Goal: Task Accomplishment & Management: Manage account settings

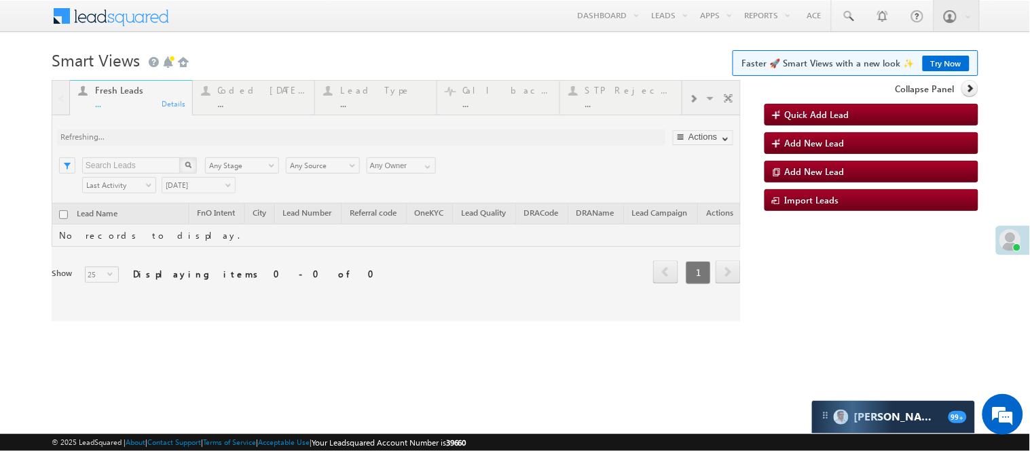
click at [263, 94] on div at bounding box center [396, 201] width 689 height 242
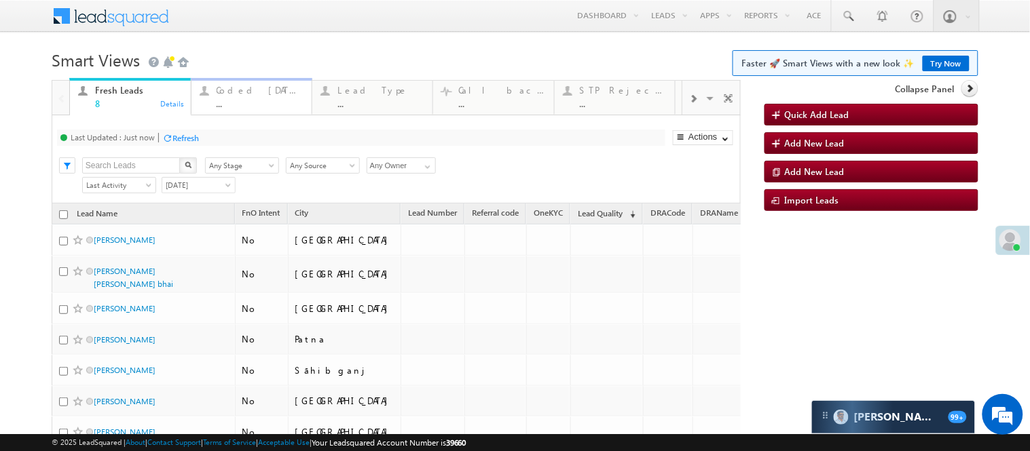
click at [261, 97] on div "Coded Today ..." at bounding box center [260, 95] width 87 height 26
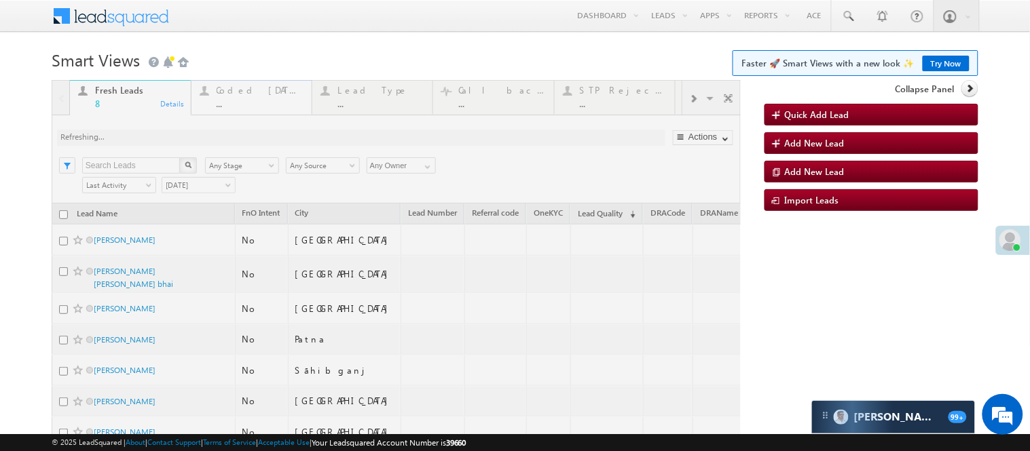
click at [261, 97] on div at bounding box center [396, 317] width 689 height 474
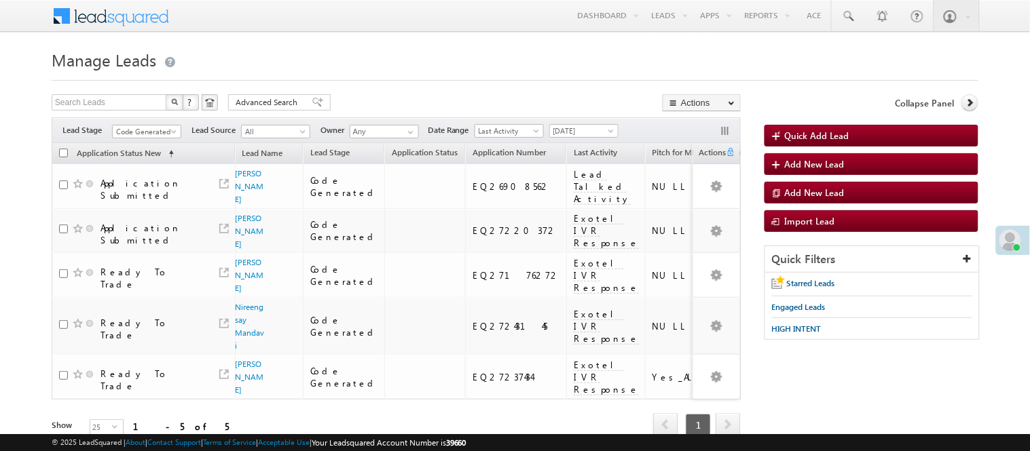
click at [593, 130] on span "[DATE]" at bounding box center [582, 131] width 64 height 12
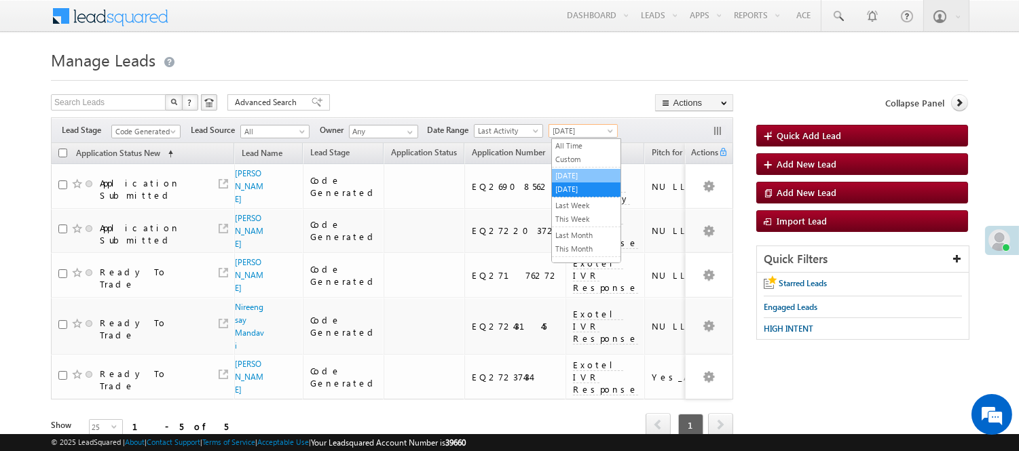
click at [573, 181] on link "[DATE]" at bounding box center [586, 176] width 69 height 12
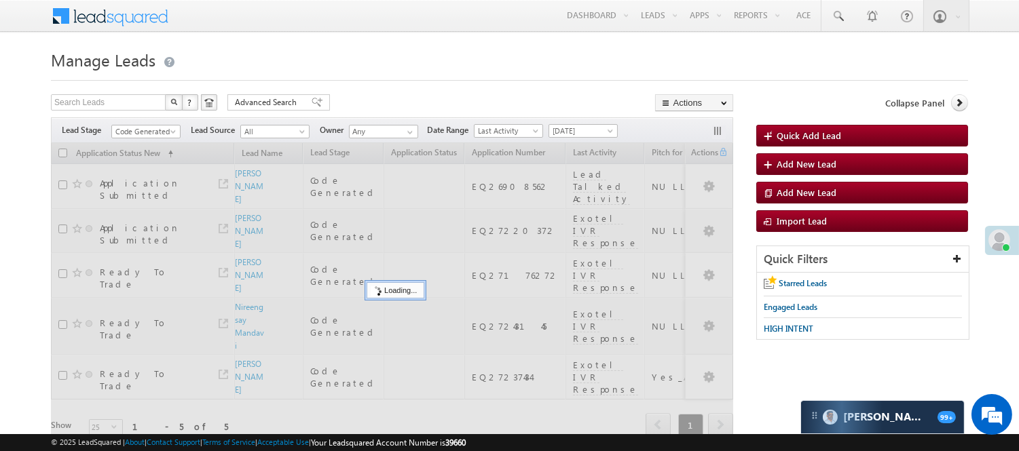
click at [450, 69] on h1 "Manage Leads" at bounding box center [509, 58] width 917 height 26
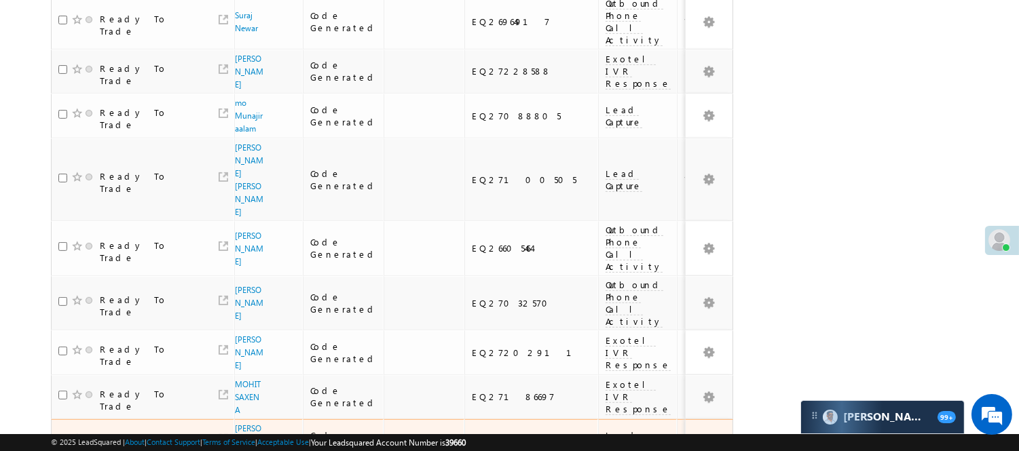
scroll to position [979, 0]
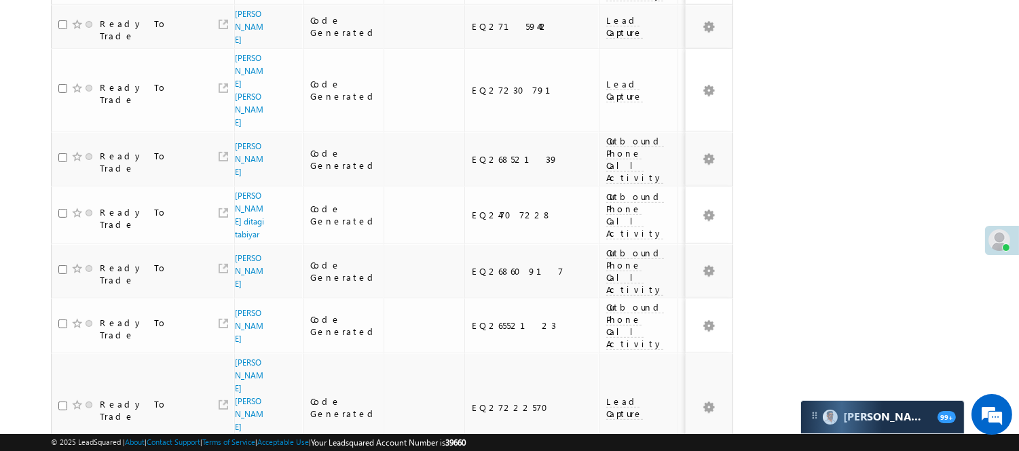
scroll to position [1163, 0]
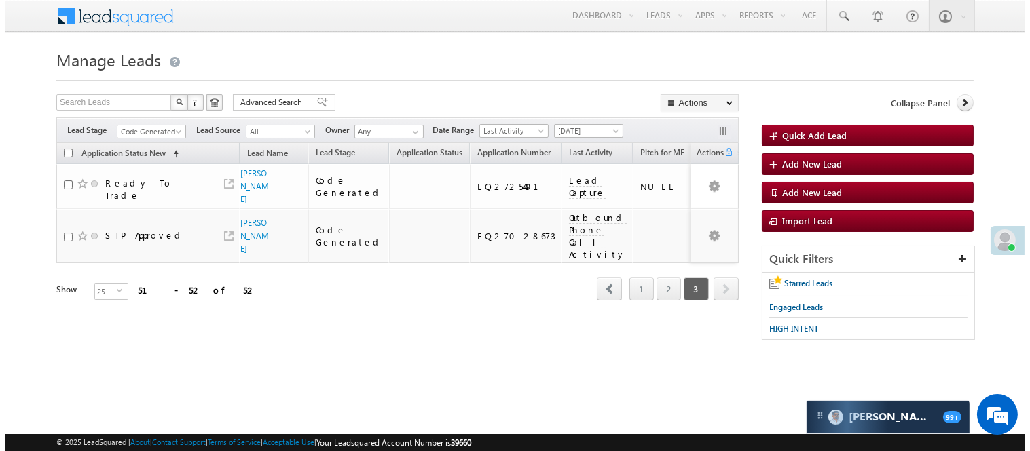
scroll to position [0, 0]
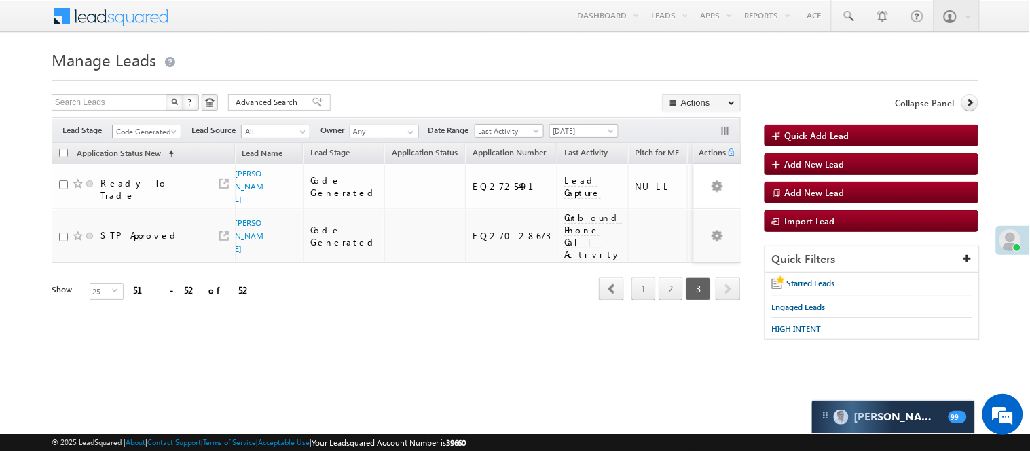
click at [165, 129] on span "Code Generated" at bounding box center [145, 132] width 64 height 12
click at [137, 164] on link "Lead Generated" at bounding box center [147, 160] width 69 height 12
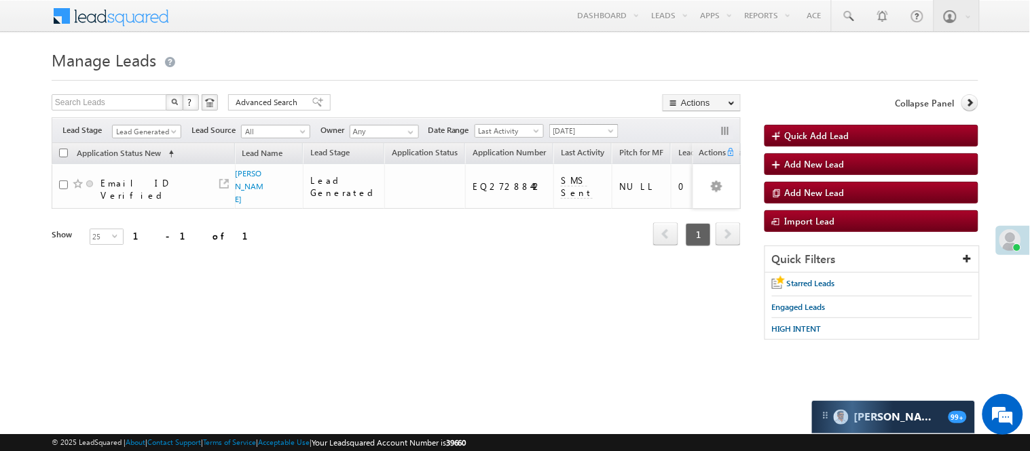
click at [594, 125] on span "[DATE]" at bounding box center [582, 131] width 64 height 12
click at [589, 146] on link "All Time" at bounding box center [587, 146] width 69 height 12
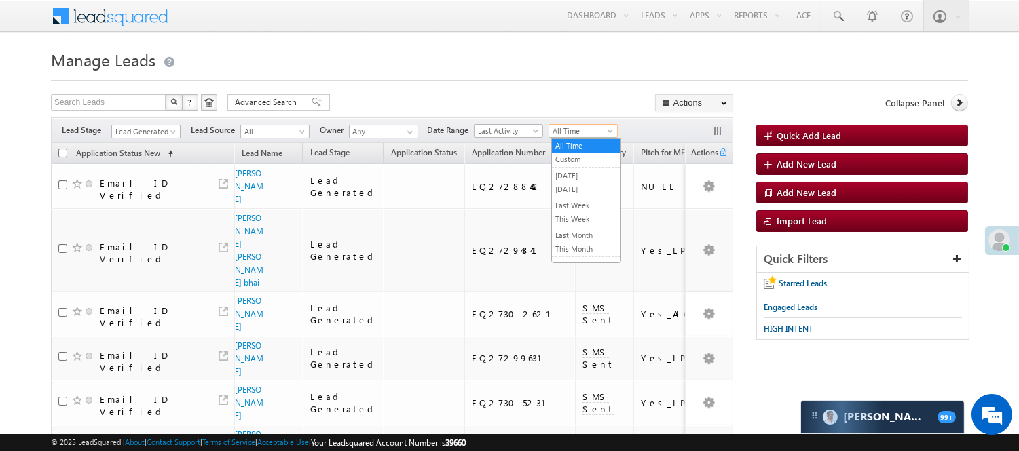
click at [561, 130] on span "All Time" at bounding box center [581, 131] width 64 height 12
click at [571, 193] on link "Today" at bounding box center [586, 189] width 69 height 12
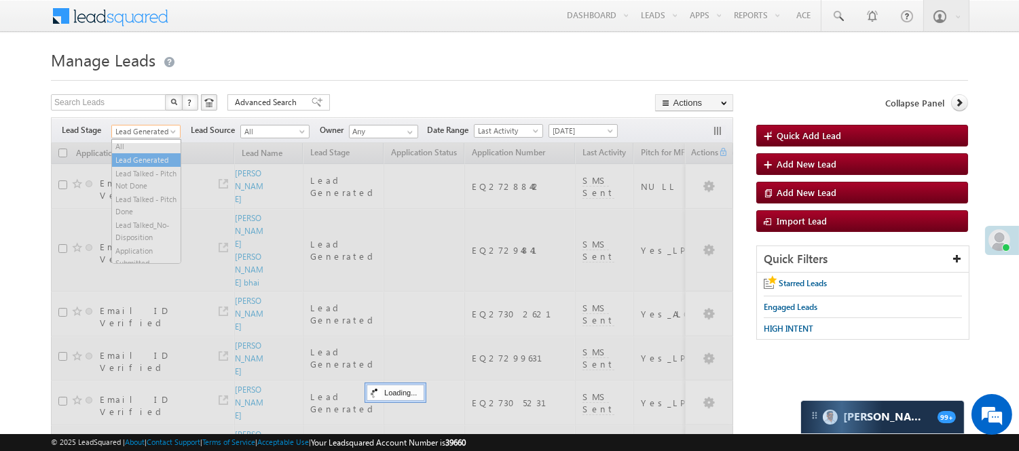
click at [130, 132] on span "Lead Generated" at bounding box center [144, 132] width 64 height 12
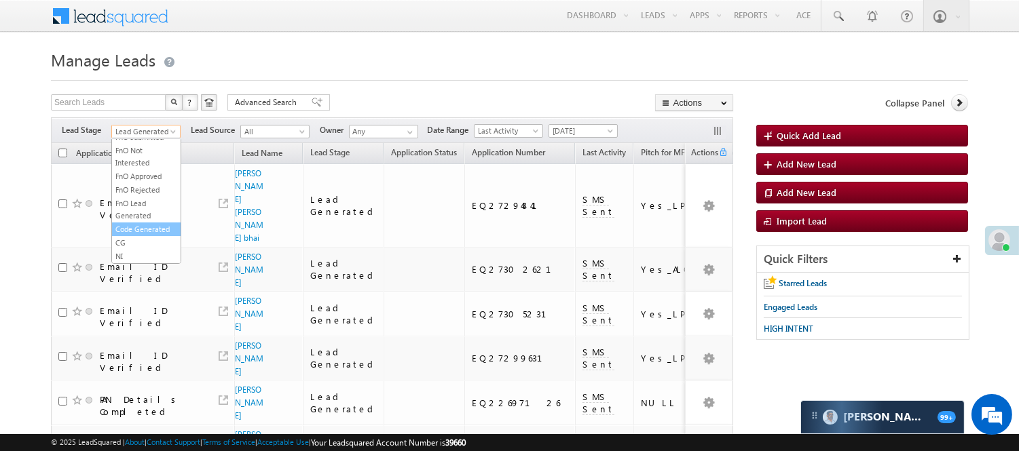
scroll to position [337, 0]
click at [146, 227] on link "Code Generated" at bounding box center [146, 229] width 69 height 12
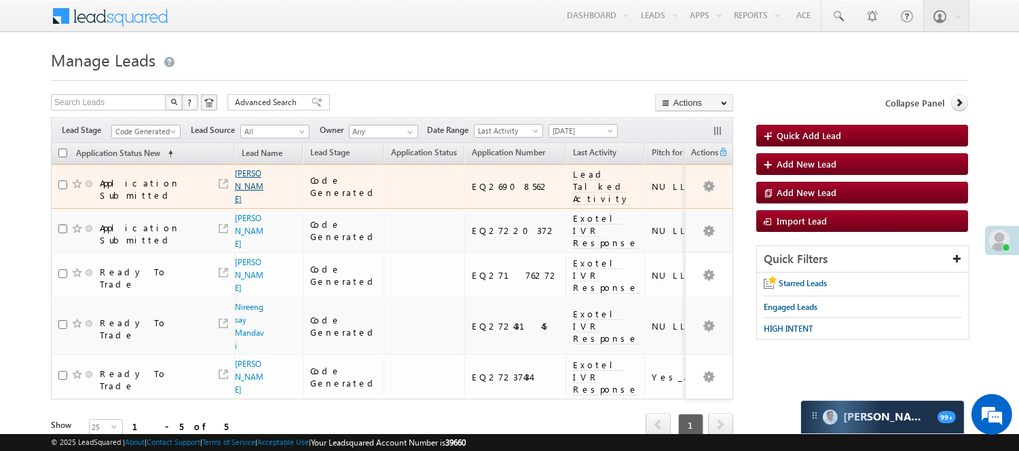
click at [240, 198] on link "Kishlay Singh" at bounding box center [249, 186] width 29 height 36
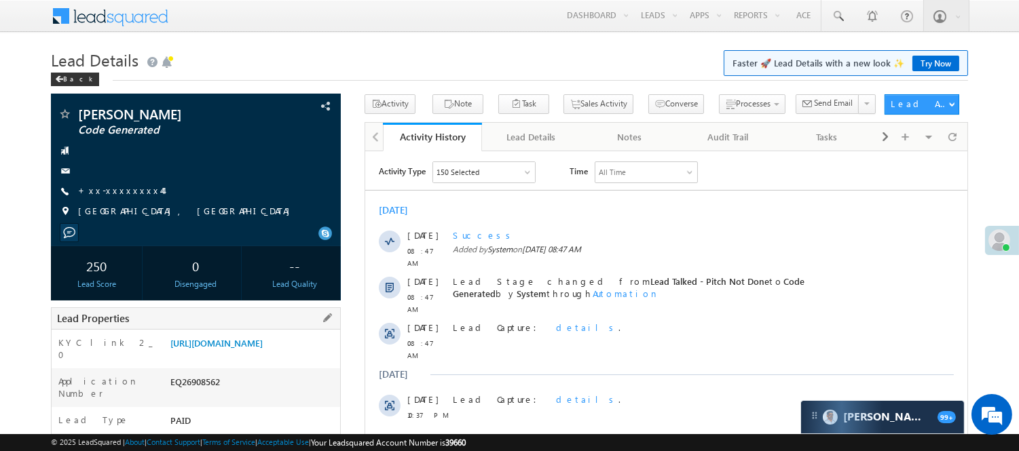
scroll to position [301, 0]
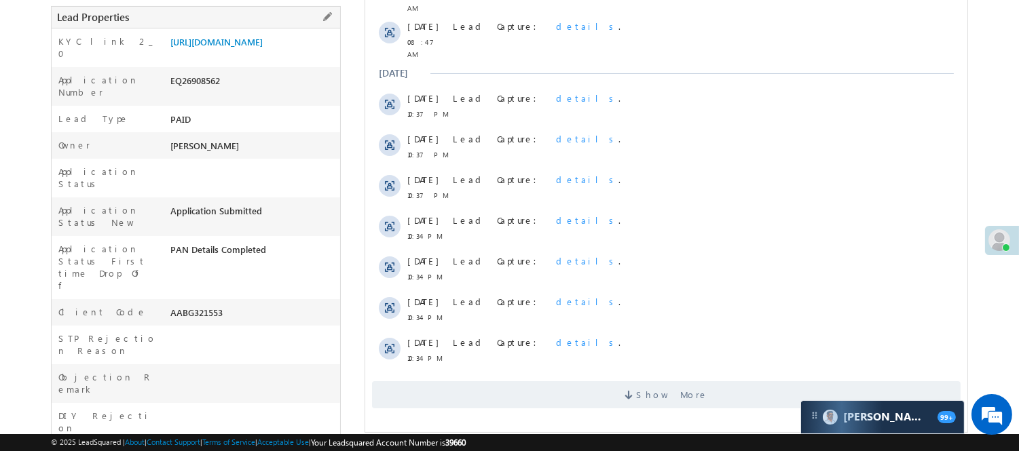
click at [200, 85] on div "Application Number EQ26908562" at bounding box center [196, 86] width 288 height 39
copy div "EQ26908562"
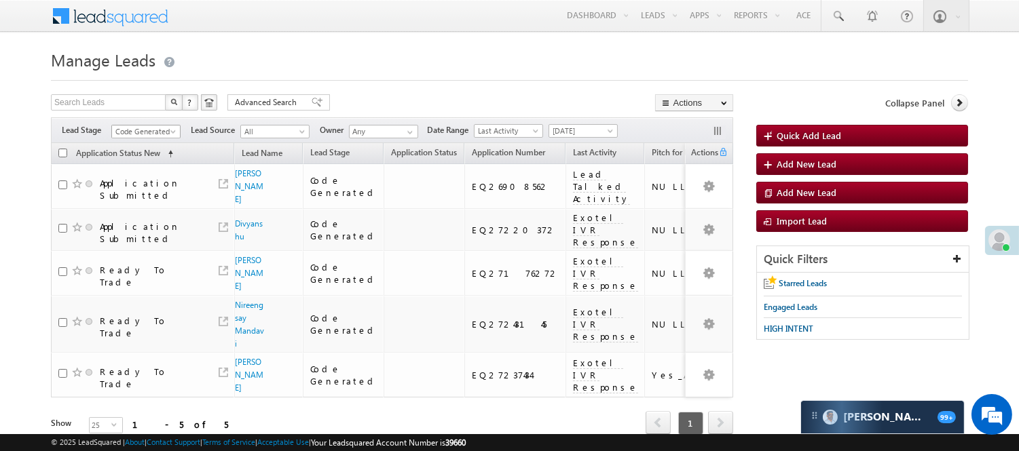
click at [144, 131] on span "Code Generated" at bounding box center [144, 132] width 64 height 12
click at [130, 166] on link "Lead Generated" at bounding box center [146, 160] width 69 height 12
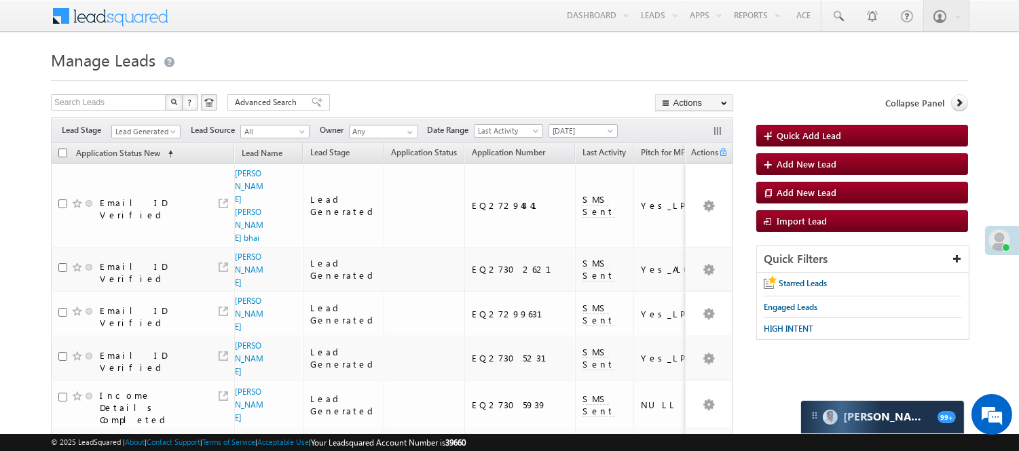
click at [138, 126] on span "Lead Generated" at bounding box center [144, 132] width 64 height 12
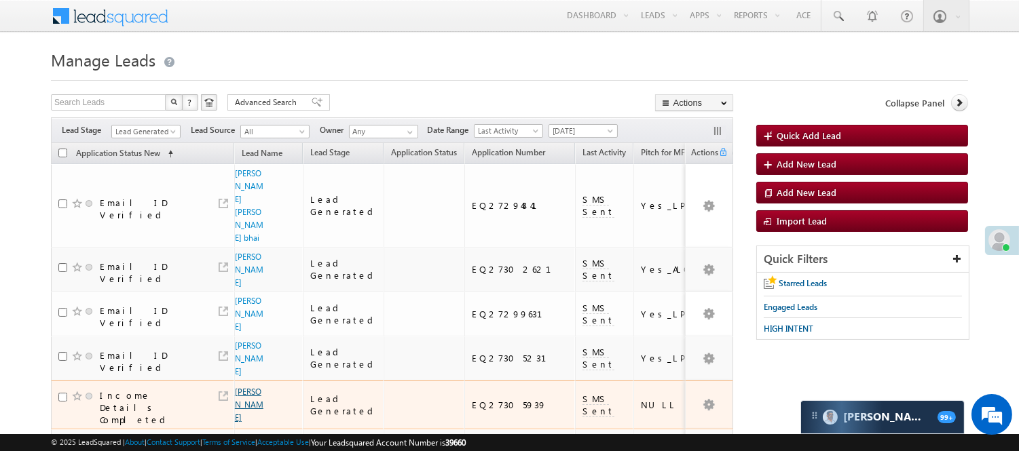
click at [253, 387] on link "[PERSON_NAME]" at bounding box center [249, 405] width 29 height 36
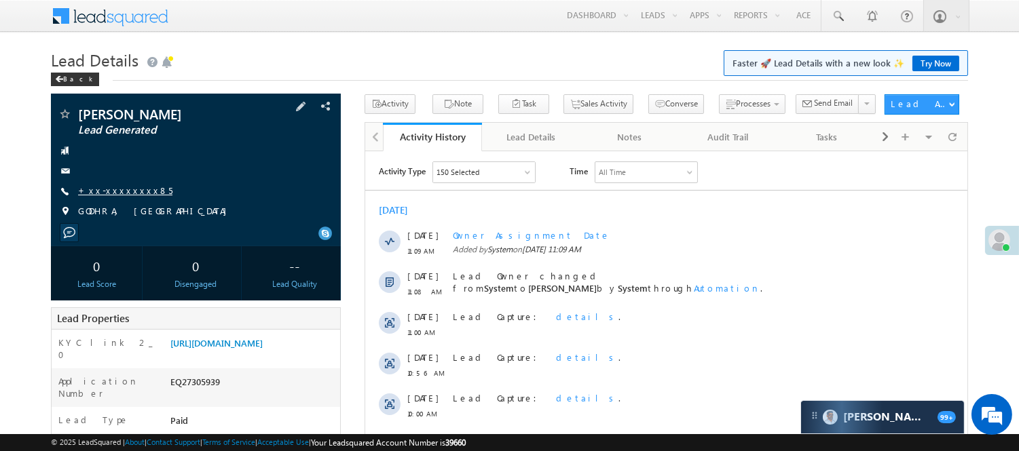
click at [111, 192] on link "+xx-xxxxxxxx85" at bounding box center [125, 191] width 94 height 12
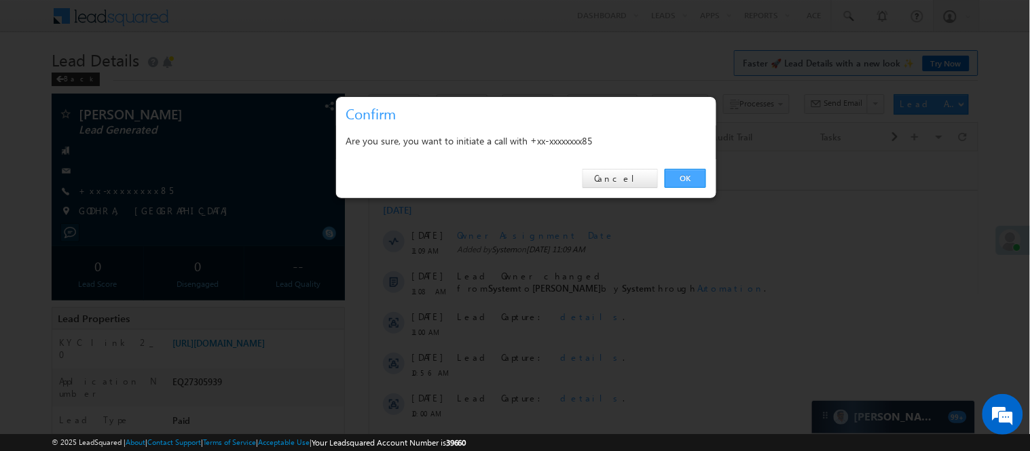
click at [669, 172] on link "OK" at bounding box center [685, 178] width 41 height 19
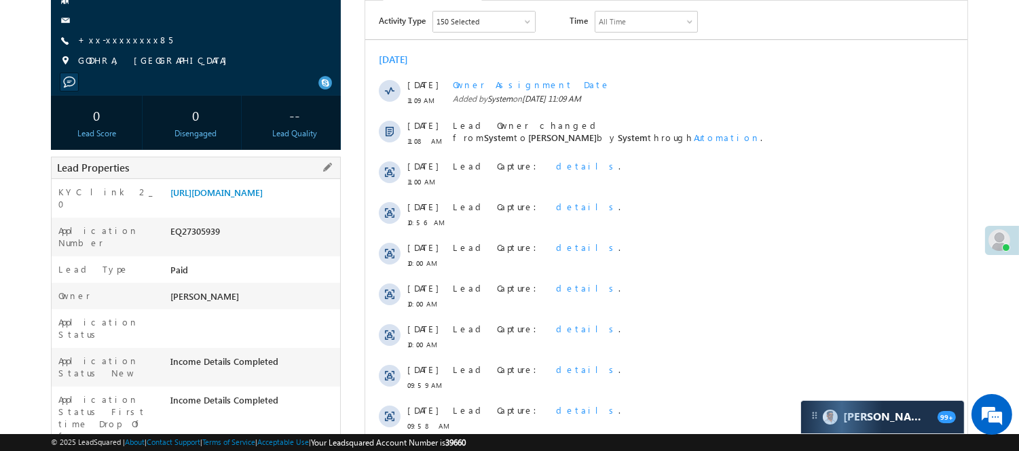
scroll to position [187, 0]
click at [263, 198] on link "[URL][DOMAIN_NAME]" at bounding box center [216, 193] width 92 height 12
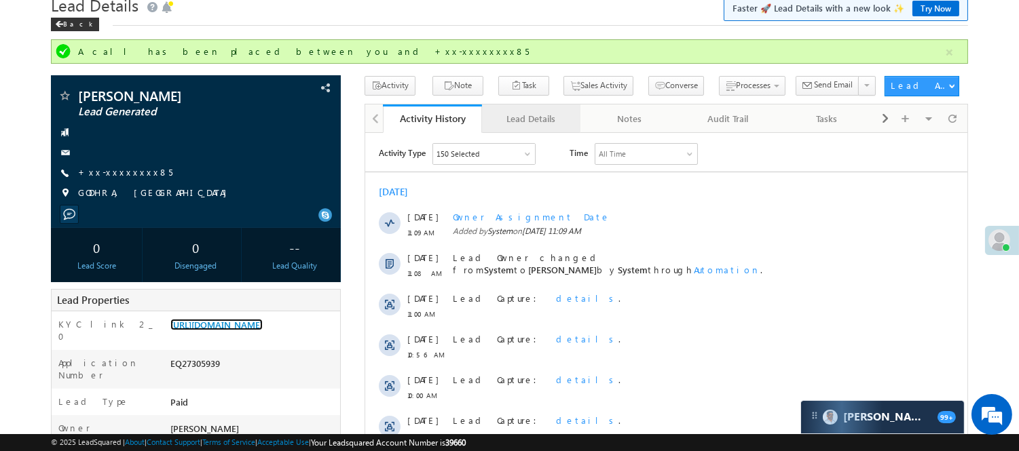
scroll to position [37, 0]
